Goal: Information Seeking & Learning: Learn about a topic

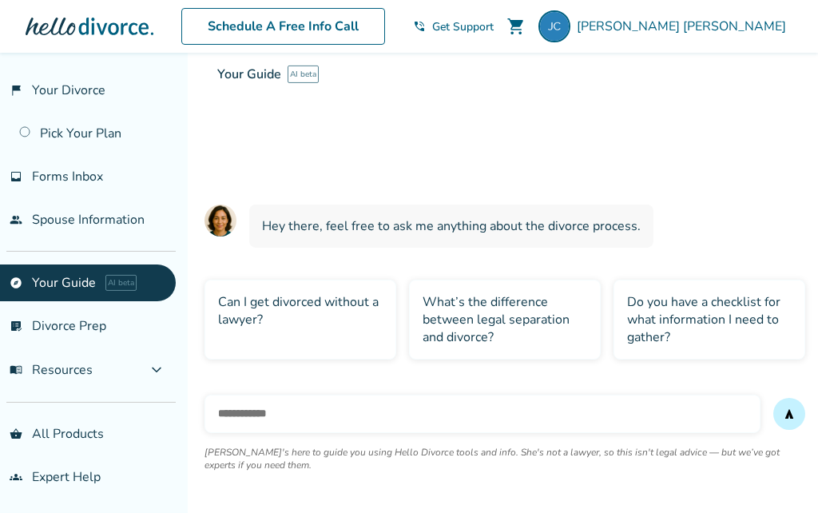
scroll to position [10, 0]
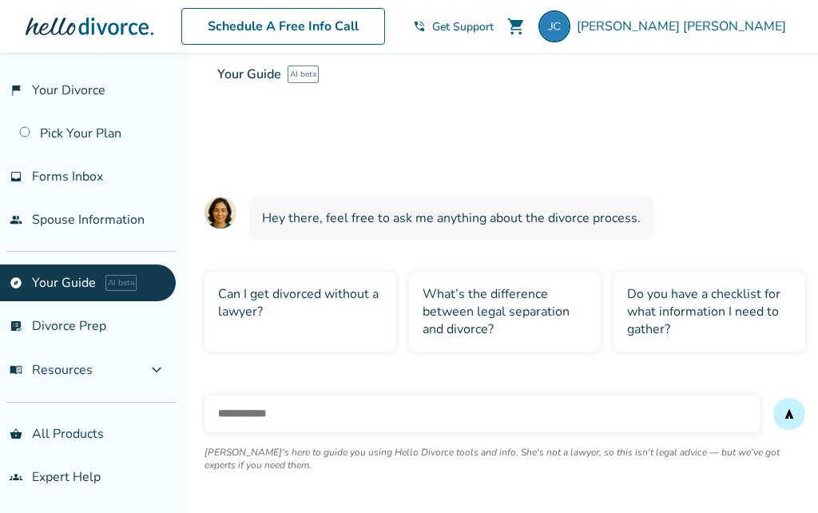
click at [166, 372] on span "expand_more" at bounding box center [156, 369] width 19 height 19
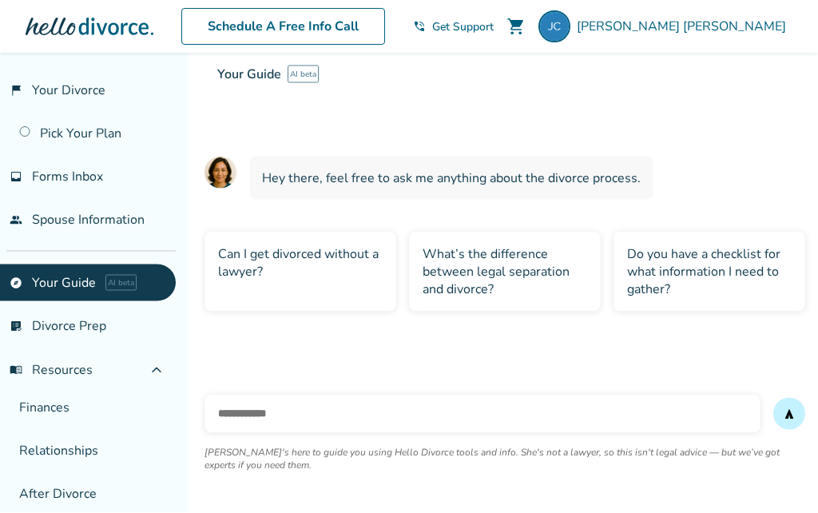
scroll to position [53, 0]
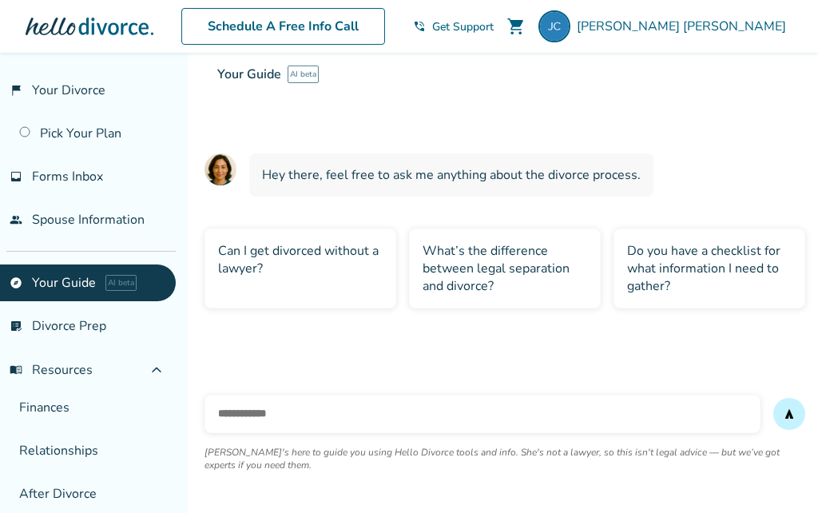
click at [646, 169] on div "Your Guide AI beta Your interactive divorce knowledge base Ask [PERSON_NAME] an…" at bounding box center [614, 113] width 818 height 121
click at [631, 174] on span "Hey there, feel free to ask me anything about the divorce process." at bounding box center [451, 175] width 379 height 18
click at [622, 176] on span "Hey there, feel free to ask me anything about the divorce process." at bounding box center [451, 175] width 379 height 18
click at [380, 173] on div "Your Guide AI beta Your interactive divorce knowledge base Ask [PERSON_NAME] an…" at bounding box center [614, 113] width 818 height 121
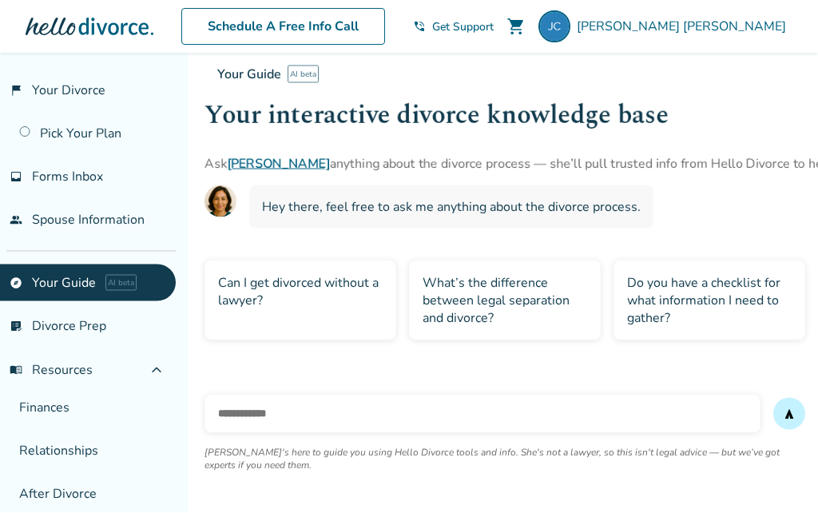
scroll to position [0, 0]
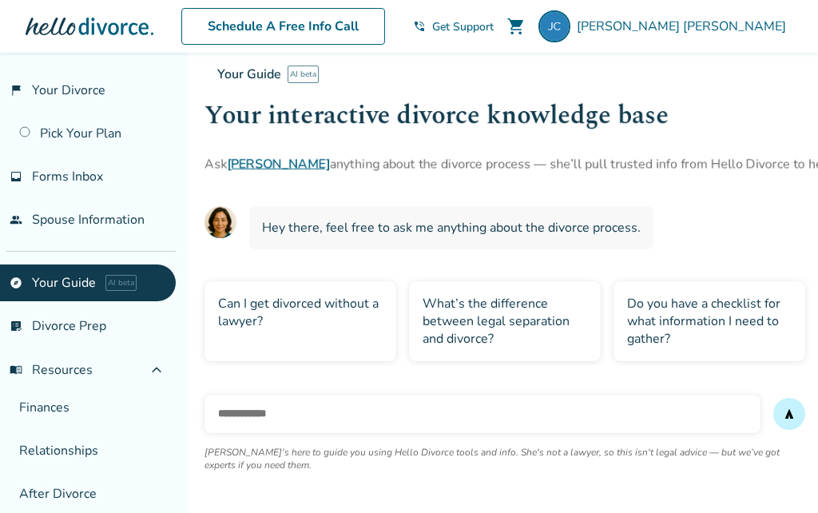
click at [261, 404] on input "text" at bounding box center [483, 414] width 556 height 38
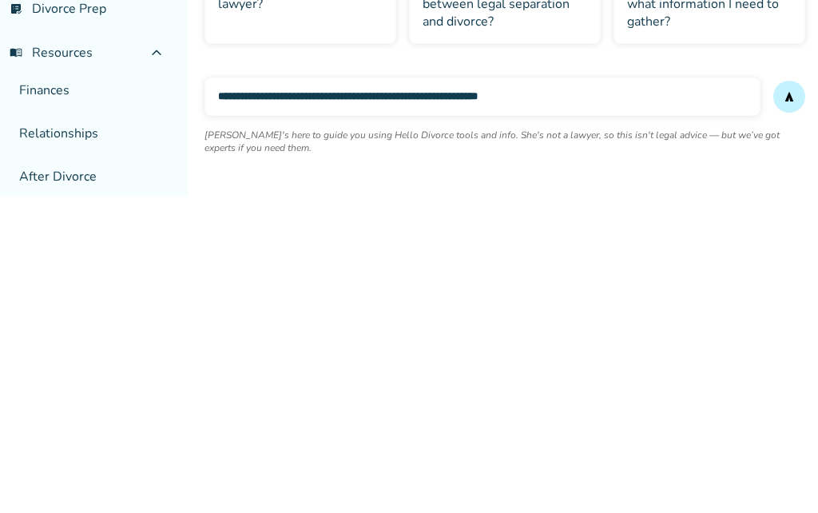
type input "**********"
click at [813, 366] on div "**********" at bounding box center [505, 439] width 626 height 147
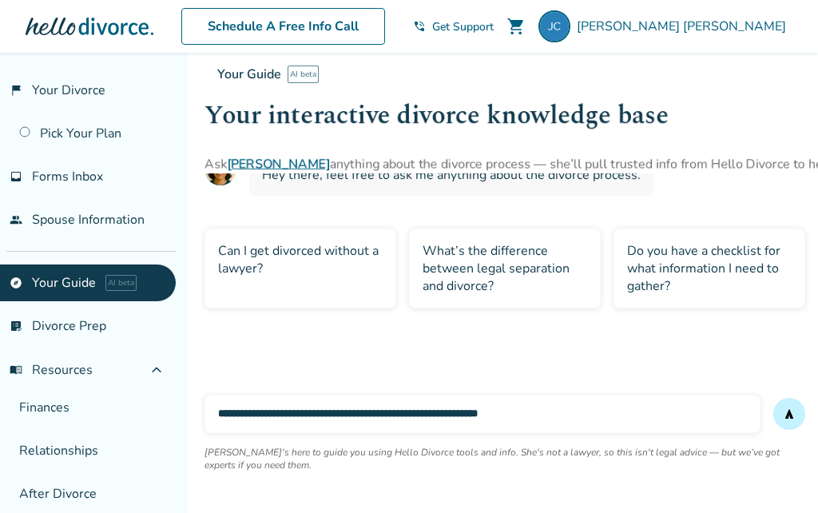
click at [791, 399] on button "send" at bounding box center [790, 414] width 32 height 32
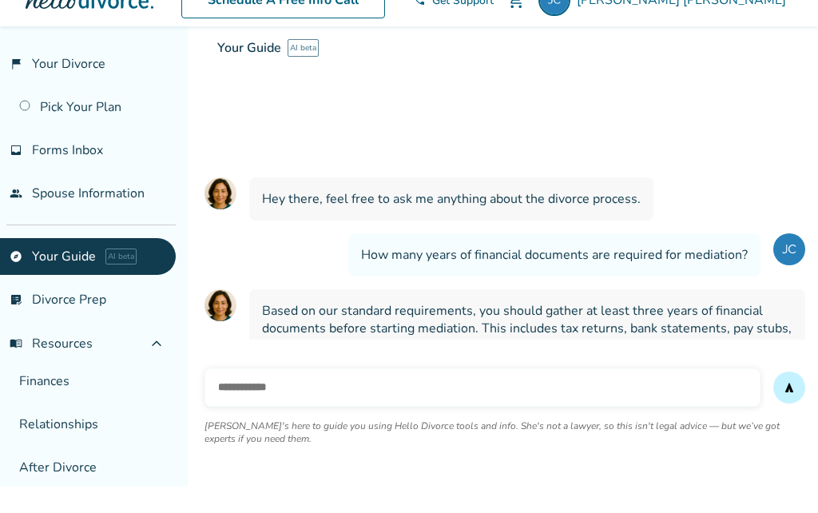
scroll to position [30, 0]
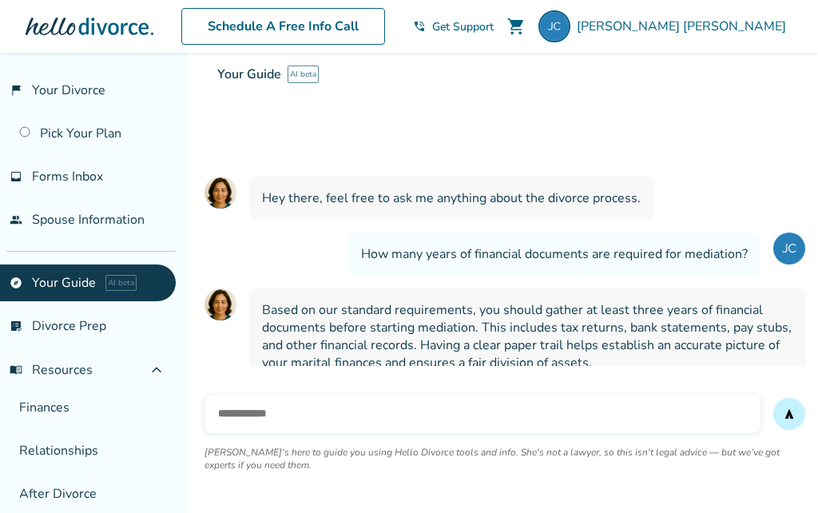
click at [78, 123] on link "Pick Your Plan" at bounding box center [88, 133] width 176 height 37
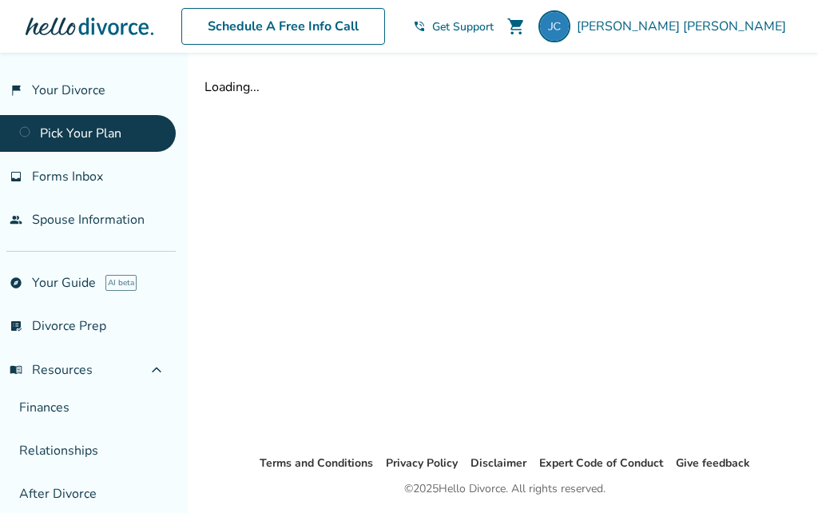
click at [114, 137] on link "Pick Your Plan" at bounding box center [88, 133] width 176 height 37
click at [115, 22] on div at bounding box center [90, 26] width 128 height 32
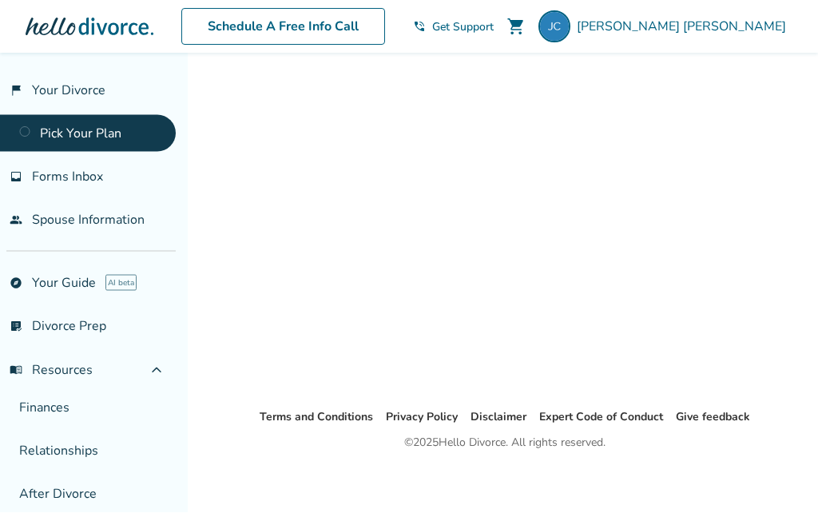
scroll to position [48, 0]
click at [58, 417] on link "Finances" at bounding box center [88, 407] width 176 height 37
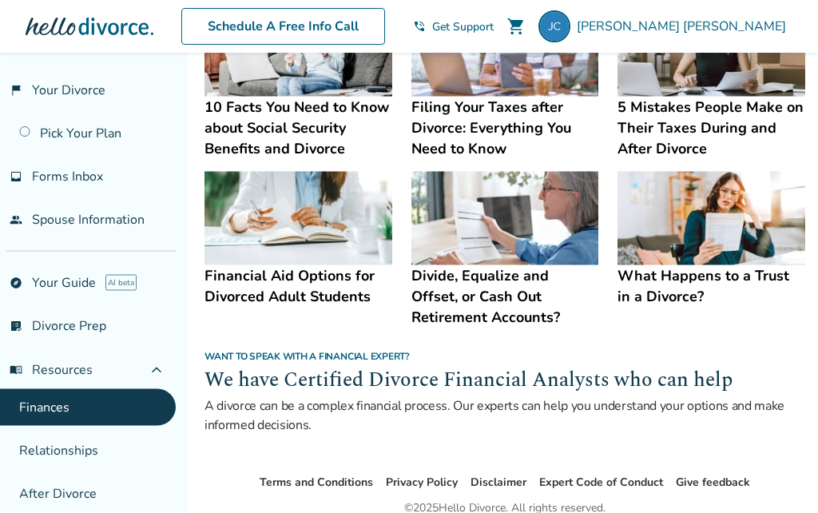
scroll to position [746, 0]
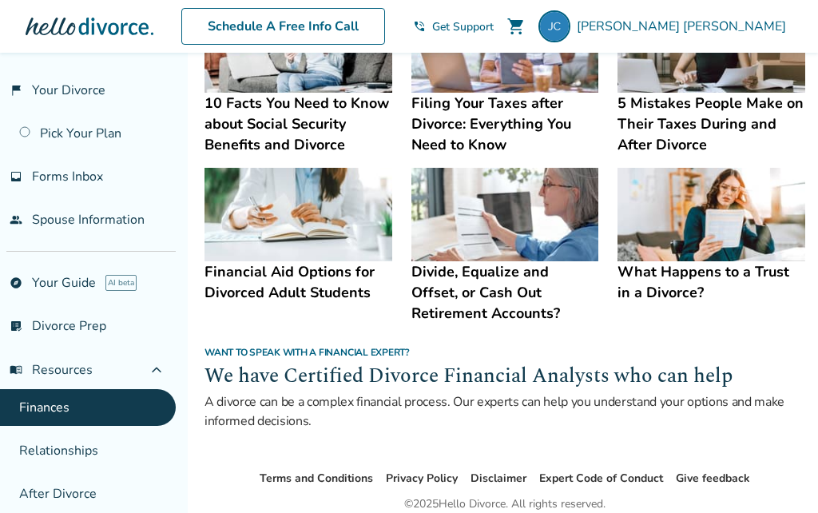
click at [103, 133] on link "Pick Your Plan" at bounding box center [88, 133] width 176 height 37
